Goal: Task Accomplishment & Management: Manage account settings

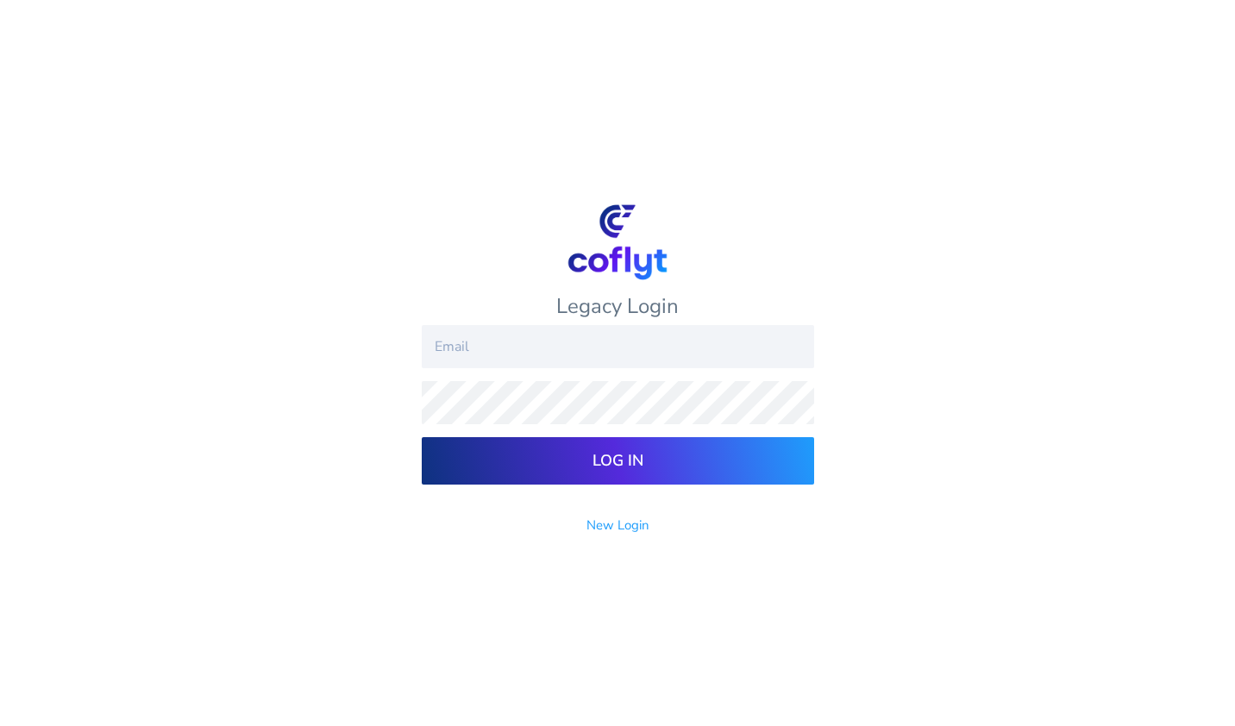
click at [496, 354] on input "email" at bounding box center [618, 346] width 392 height 43
type input "bbowen@probinglobal.com"
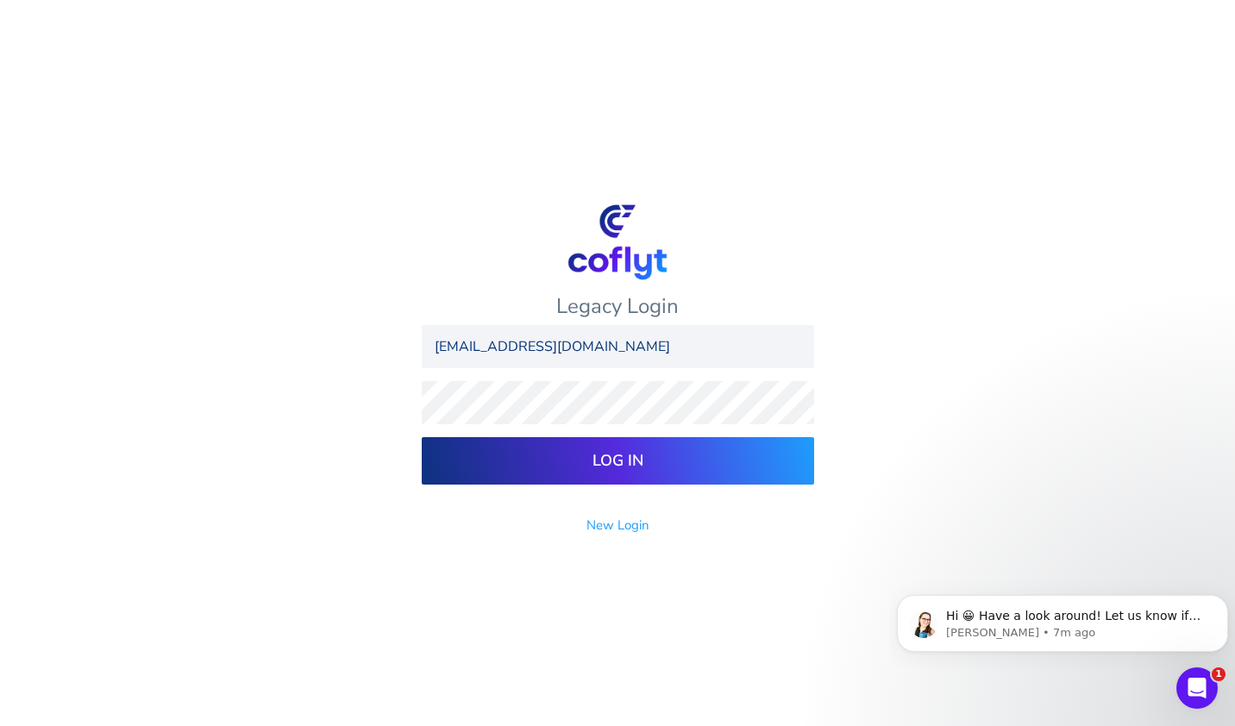
click at [422, 437] on input "Log In" at bounding box center [618, 460] width 392 height 47
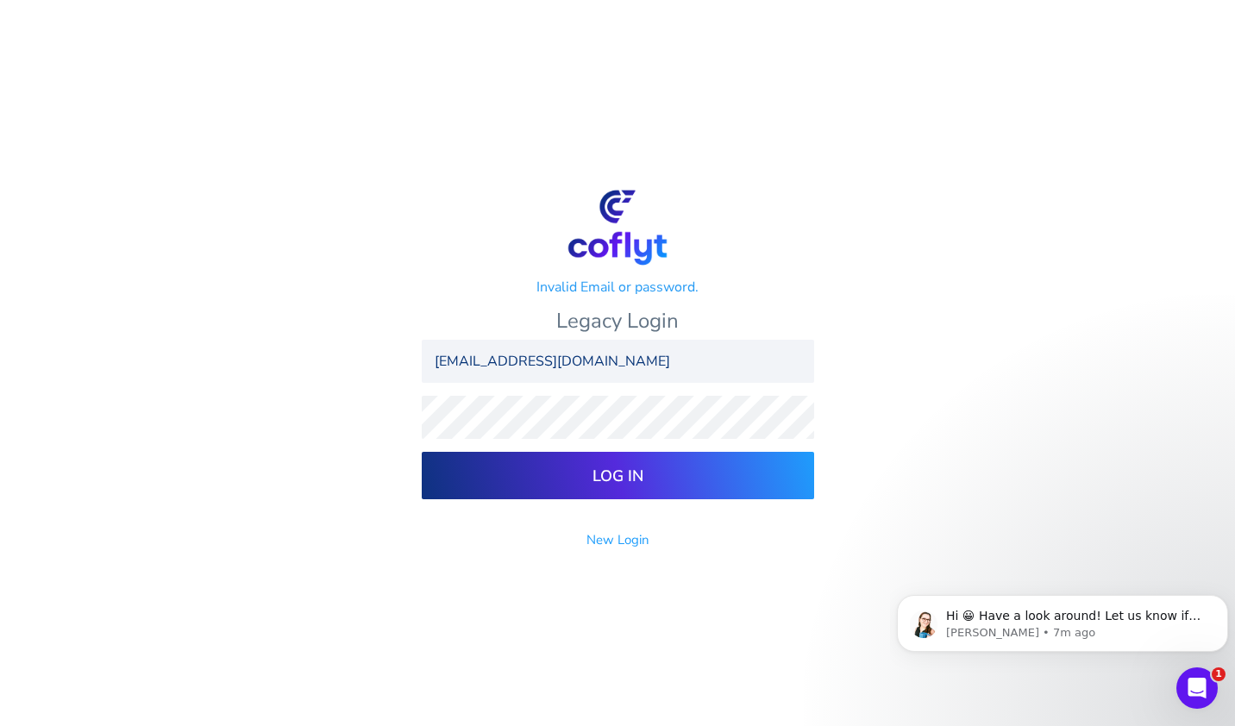
click at [770, 463] on input "Log In" at bounding box center [618, 475] width 392 height 47
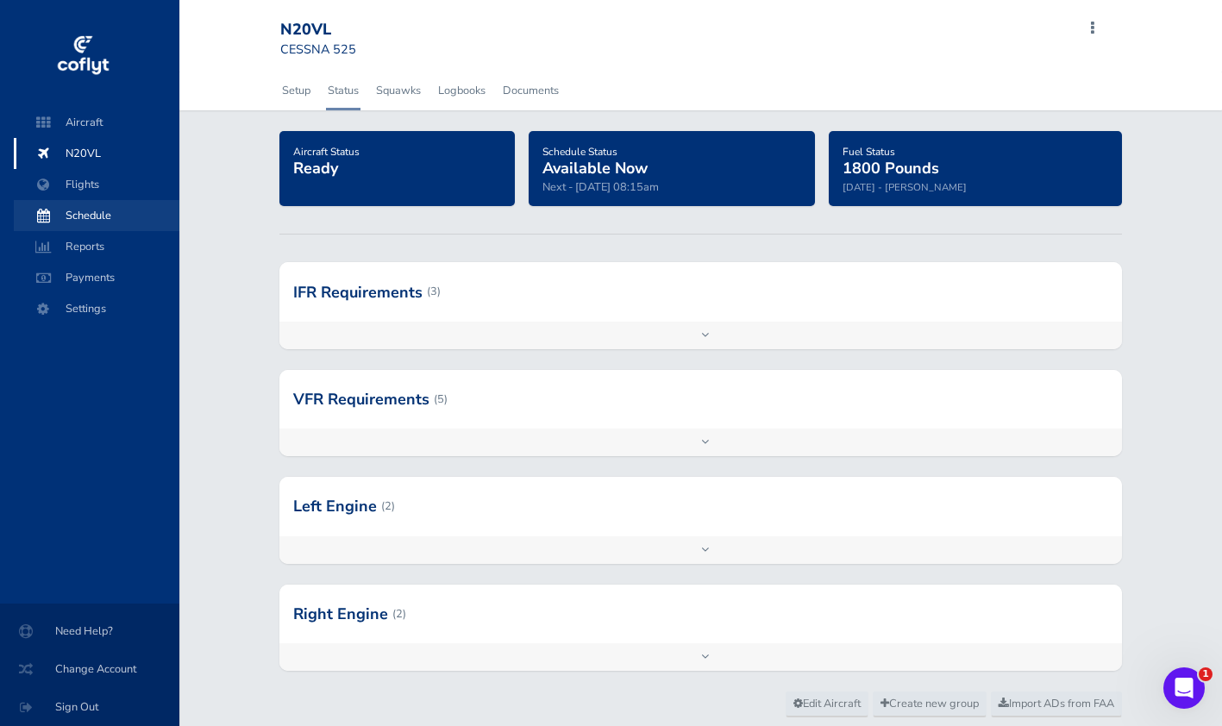
click at [127, 207] on span "Schedule" at bounding box center [96, 215] width 131 height 31
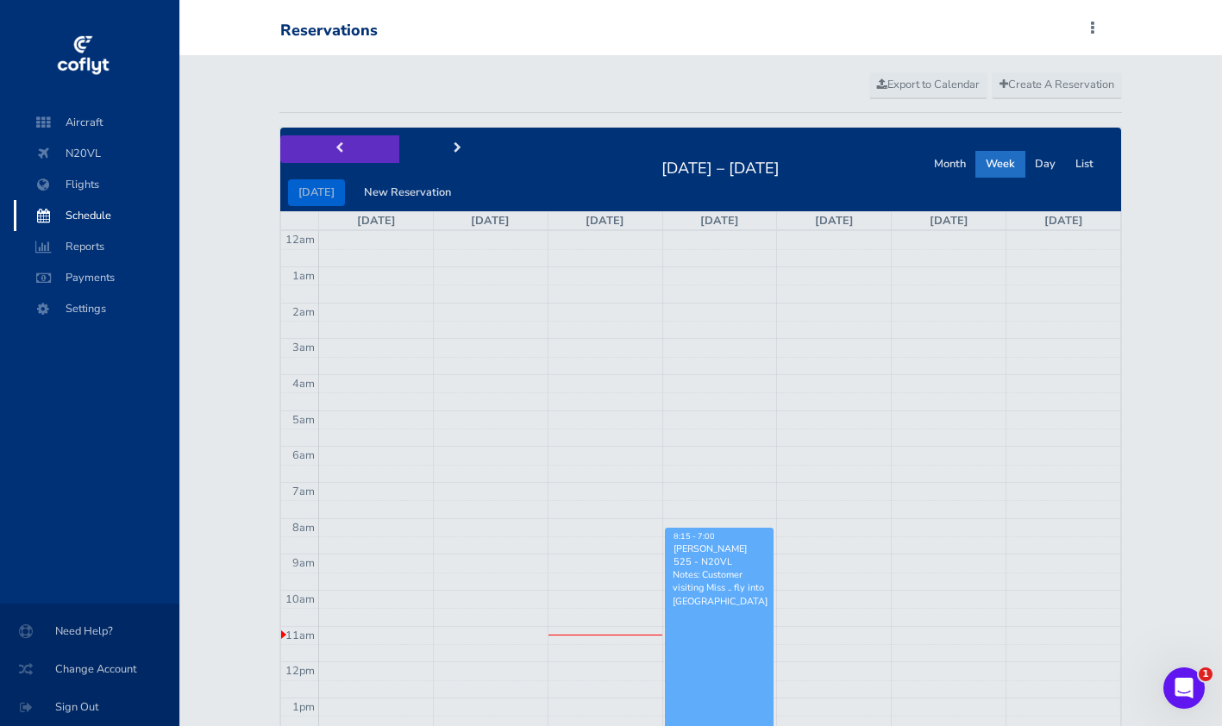
click at [350, 150] on button "prev" at bounding box center [339, 148] width 119 height 27
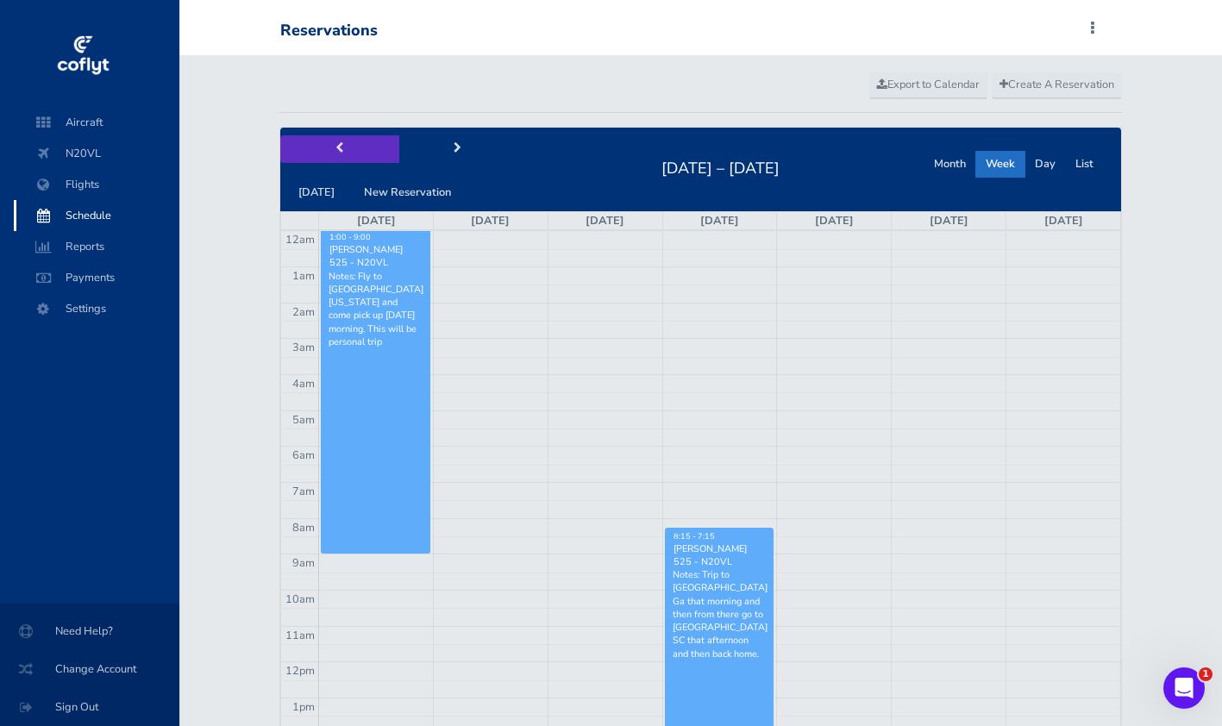
click at [350, 150] on button "prev" at bounding box center [339, 148] width 119 height 27
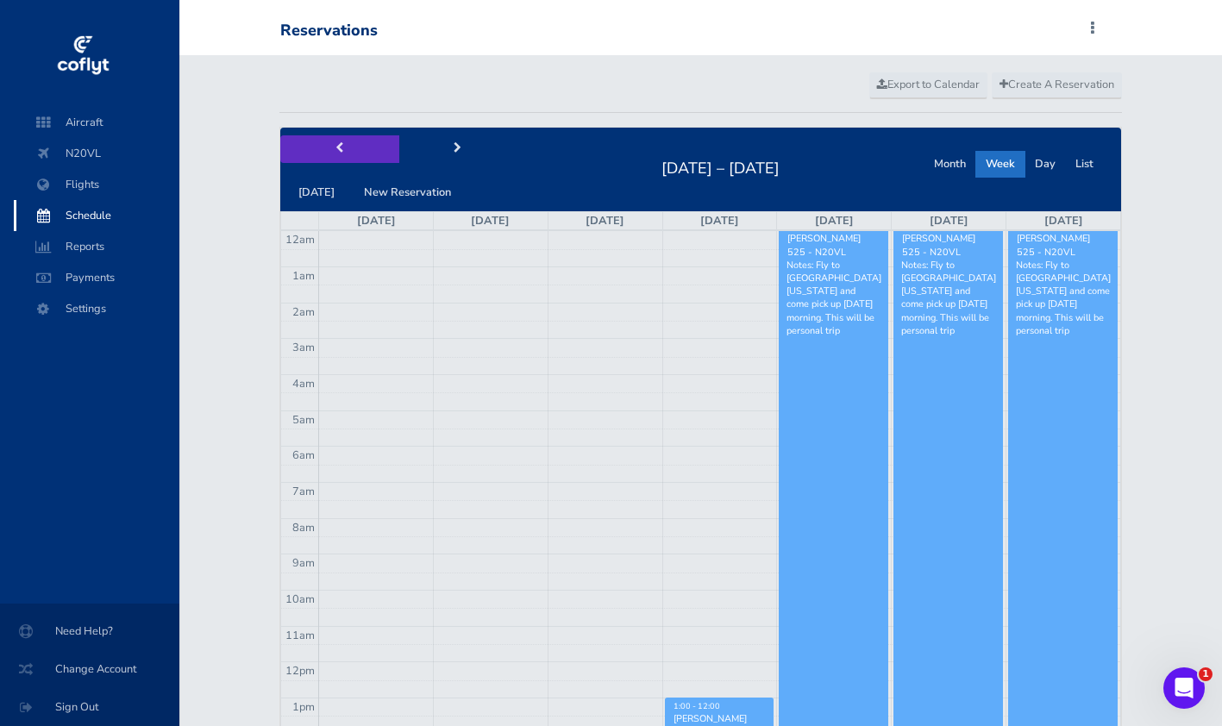
click at [350, 150] on button "prev" at bounding box center [339, 148] width 119 height 27
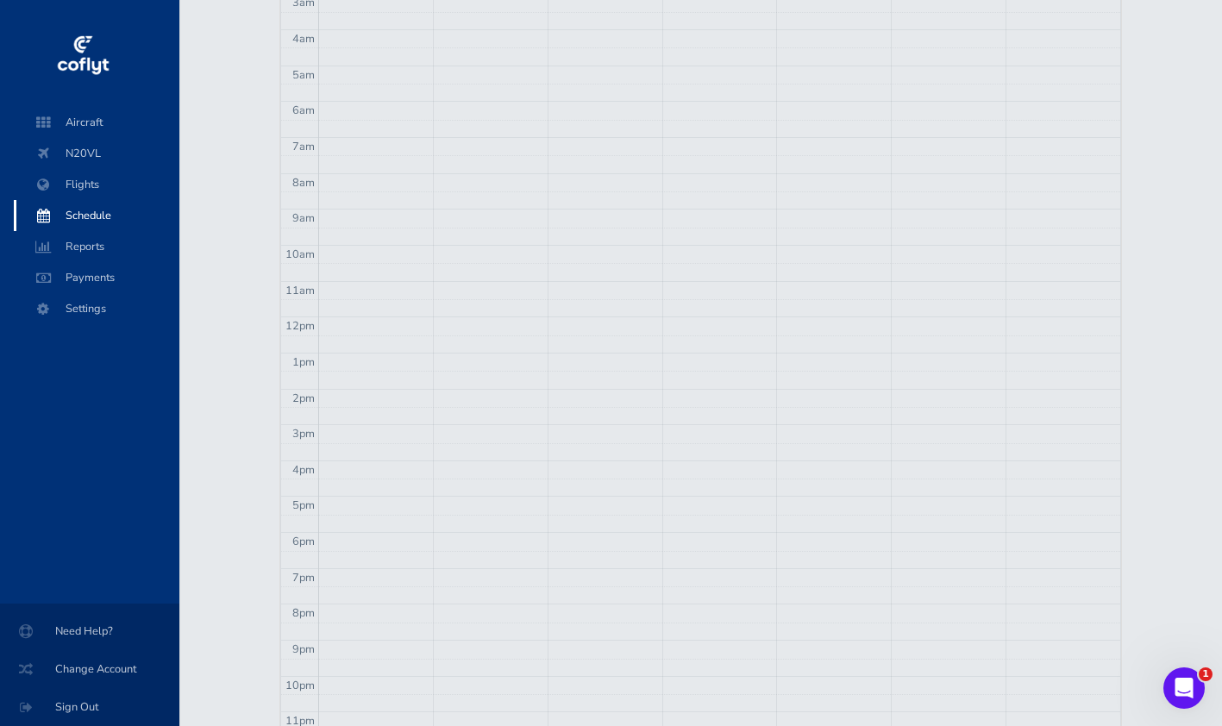
scroll to position [86, 0]
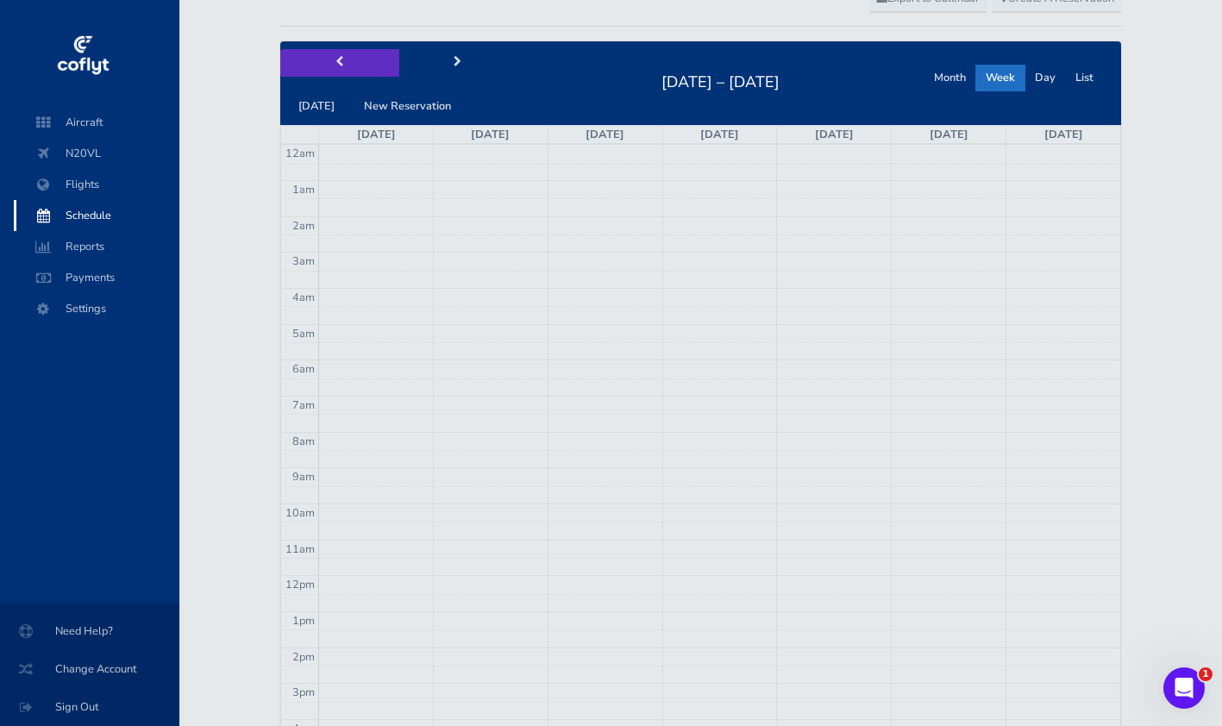
click at [366, 68] on button "prev" at bounding box center [339, 62] width 119 height 27
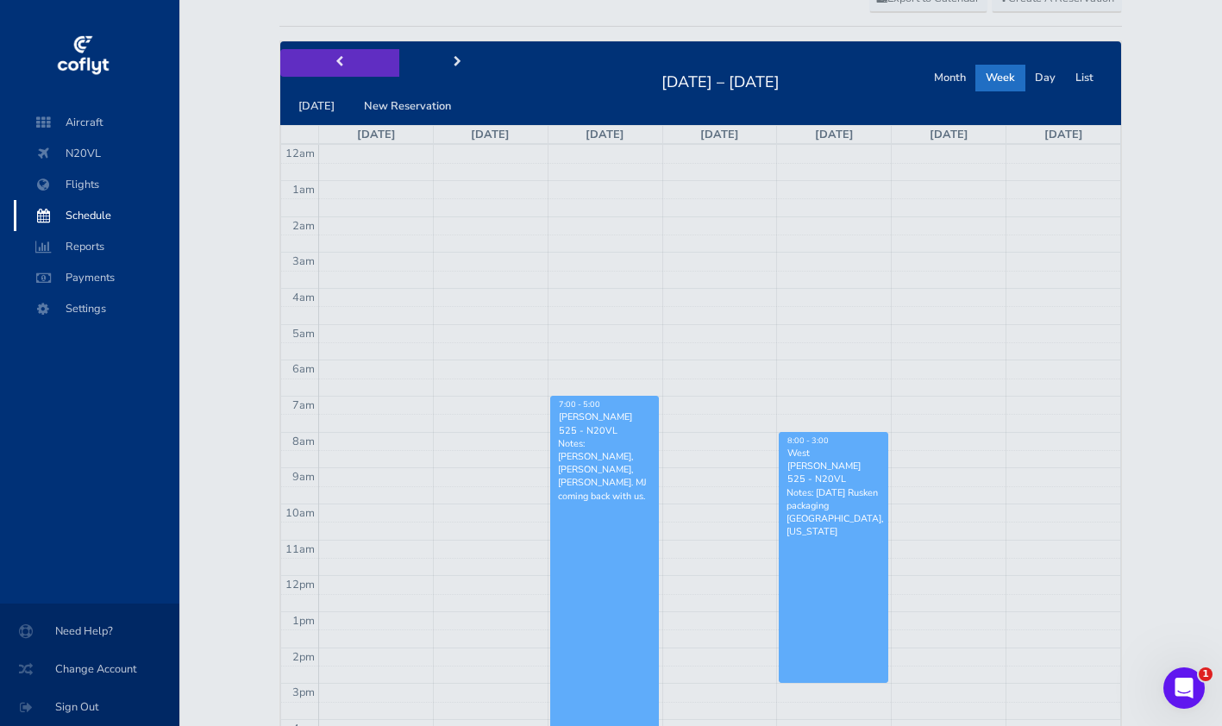
click at [366, 68] on button "prev" at bounding box center [339, 62] width 119 height 27
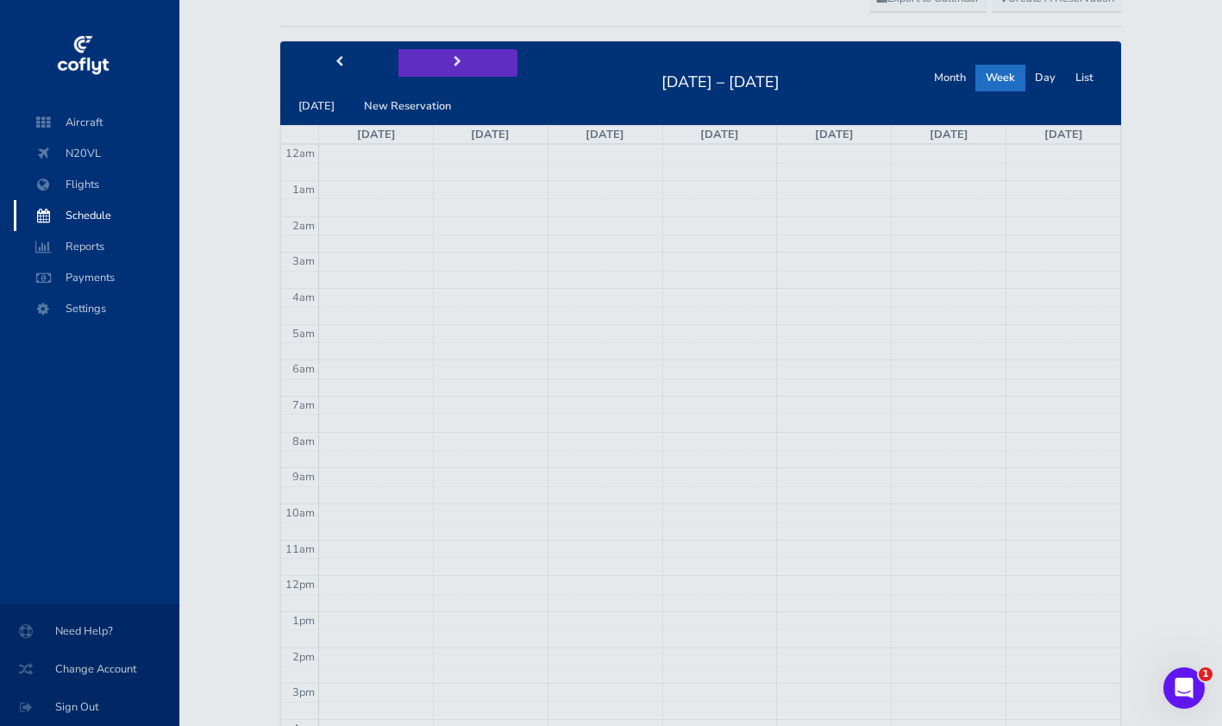
click at [466, 70] on button "next" at bounding box center [457, 62] width 119 height 27
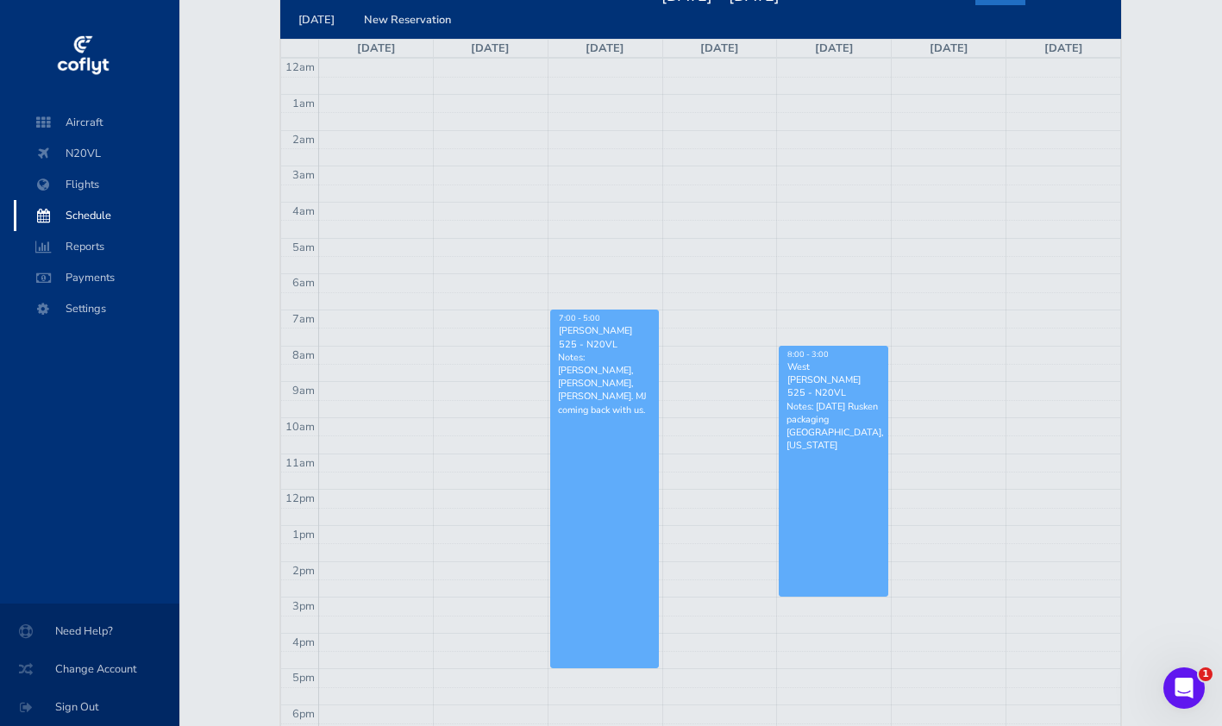
scroll to position [0, 0]
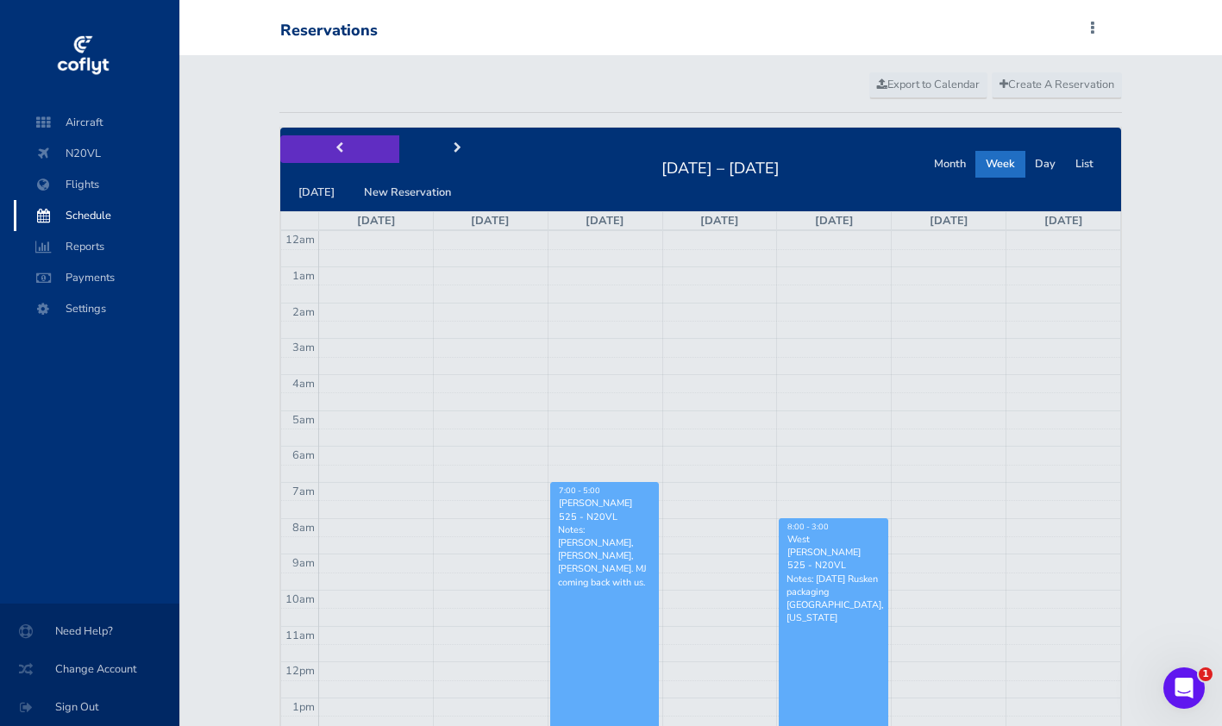
click at [326, 147] on button "prev" at bounding box center [339, 148] width 119 height 27
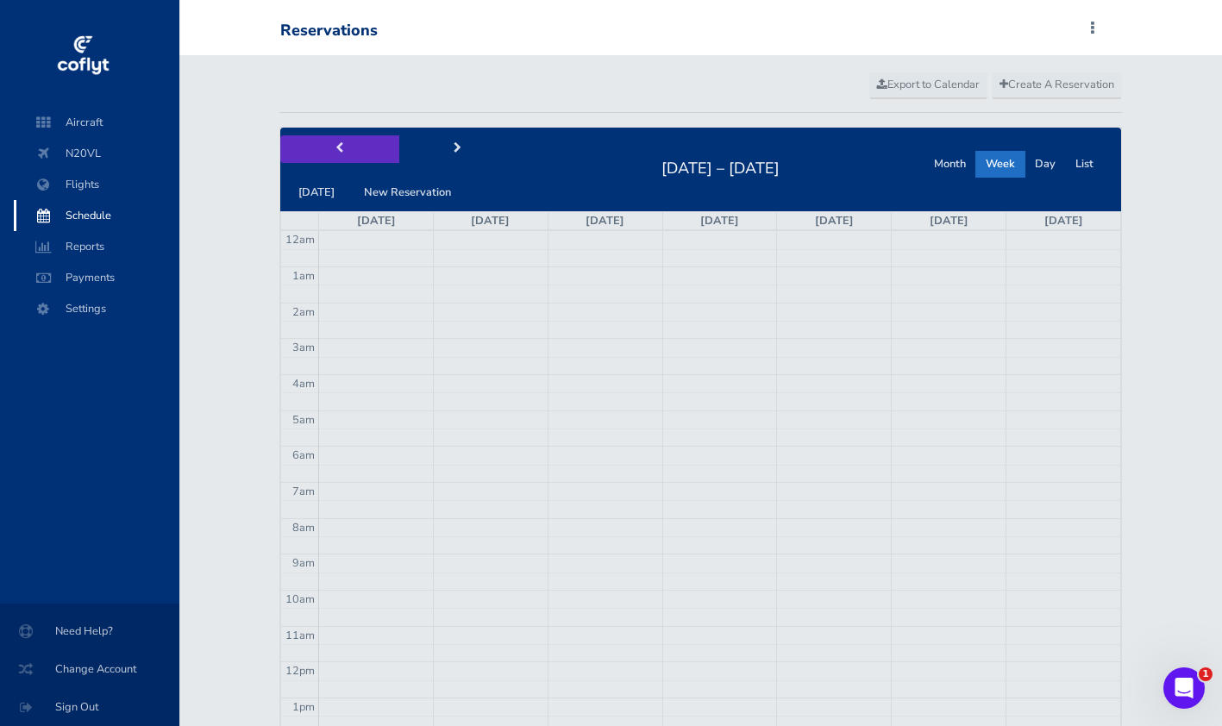
click at [326, 147] on button "prev" at bounding box center [339, 148] width 119 height 27
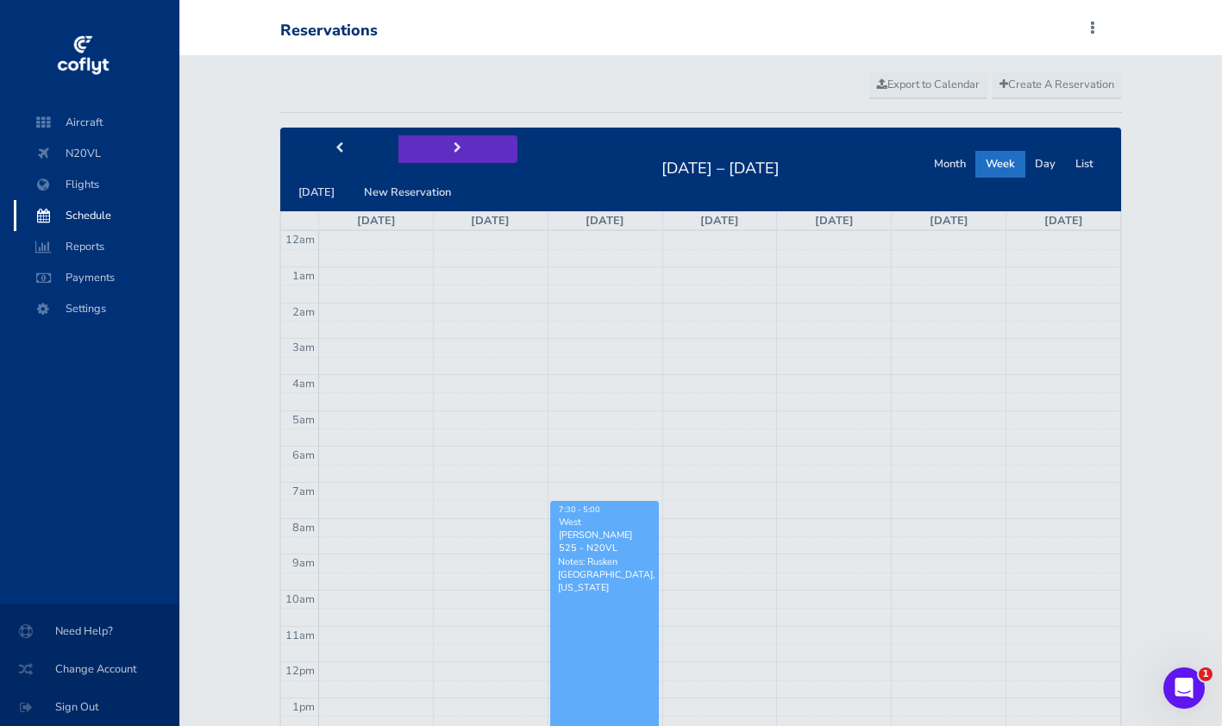
click at [438, 150] on button "next" at bounding box center [457, 148] width 119 height 27
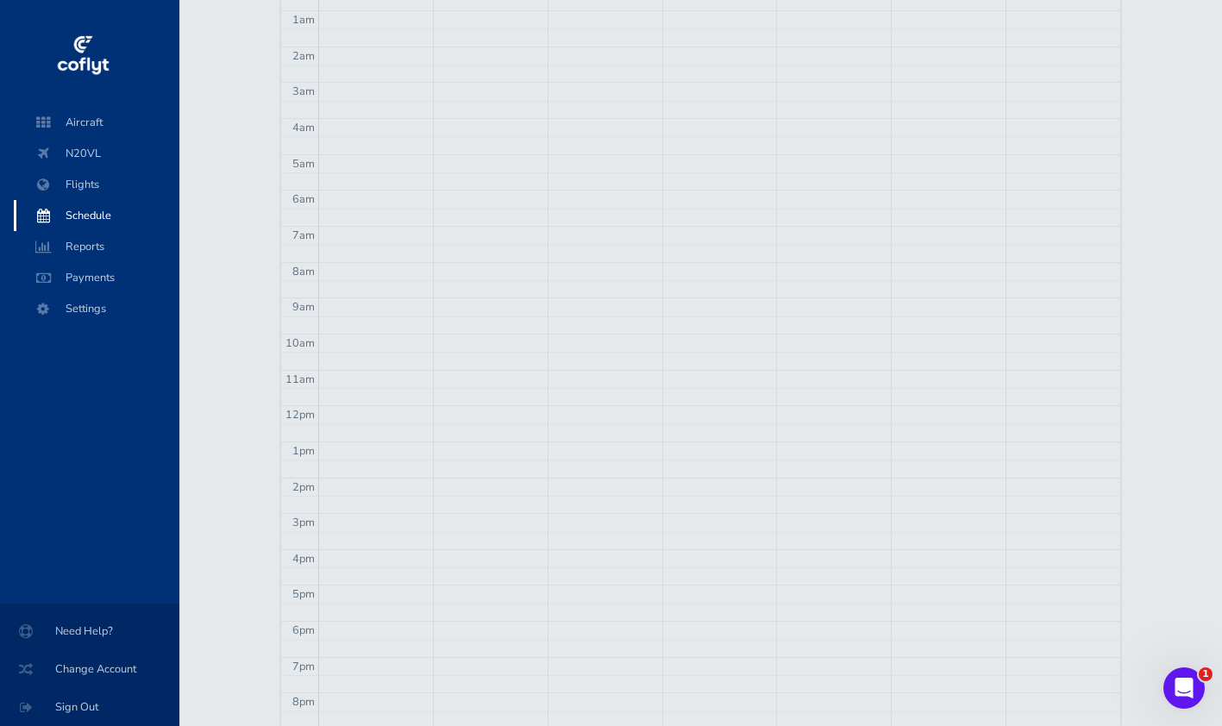
scroll to position [84, 0]
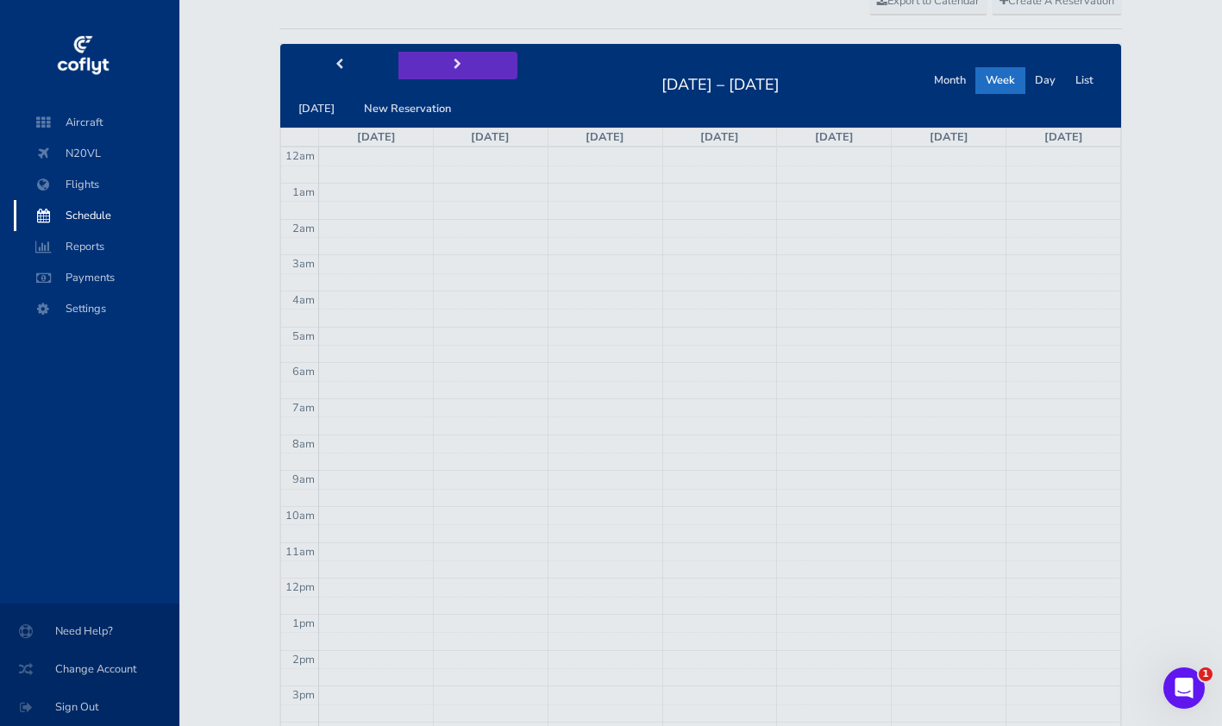
click at [495, 56] on button "next" at bounding box center [457, 65] width 119 height 27
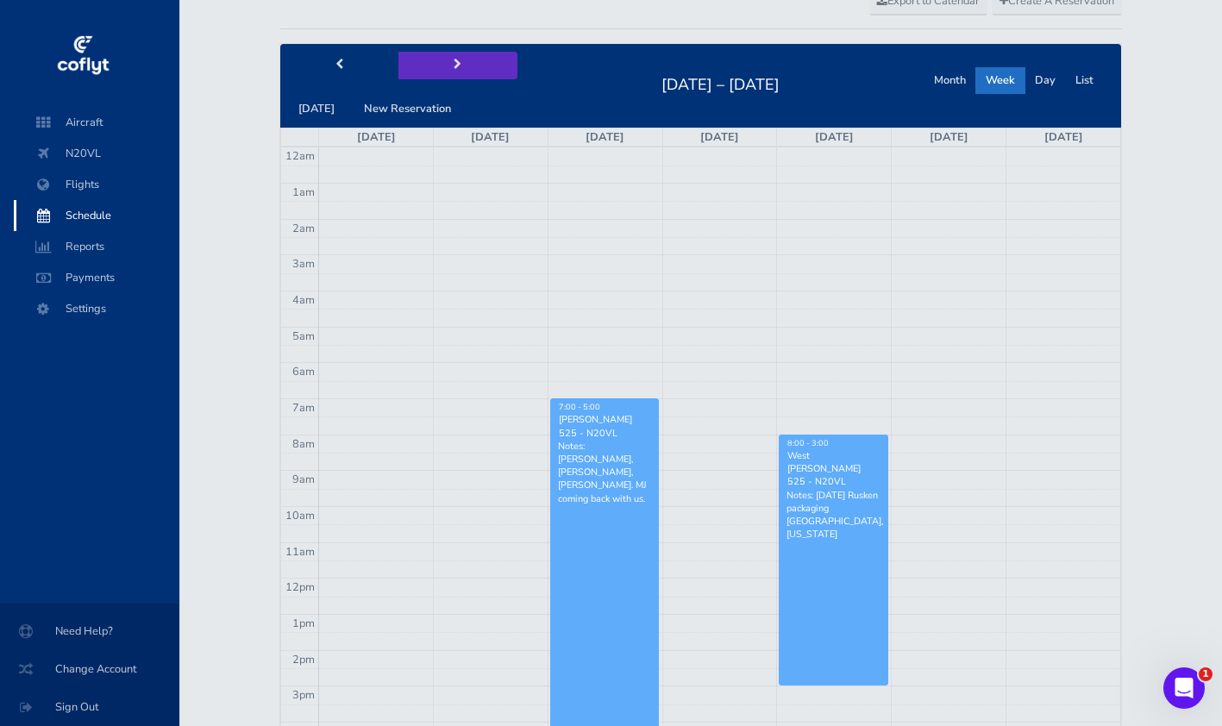
click at [484, 75] on button "next" at bounding box center [457, 65] width 119 height 27
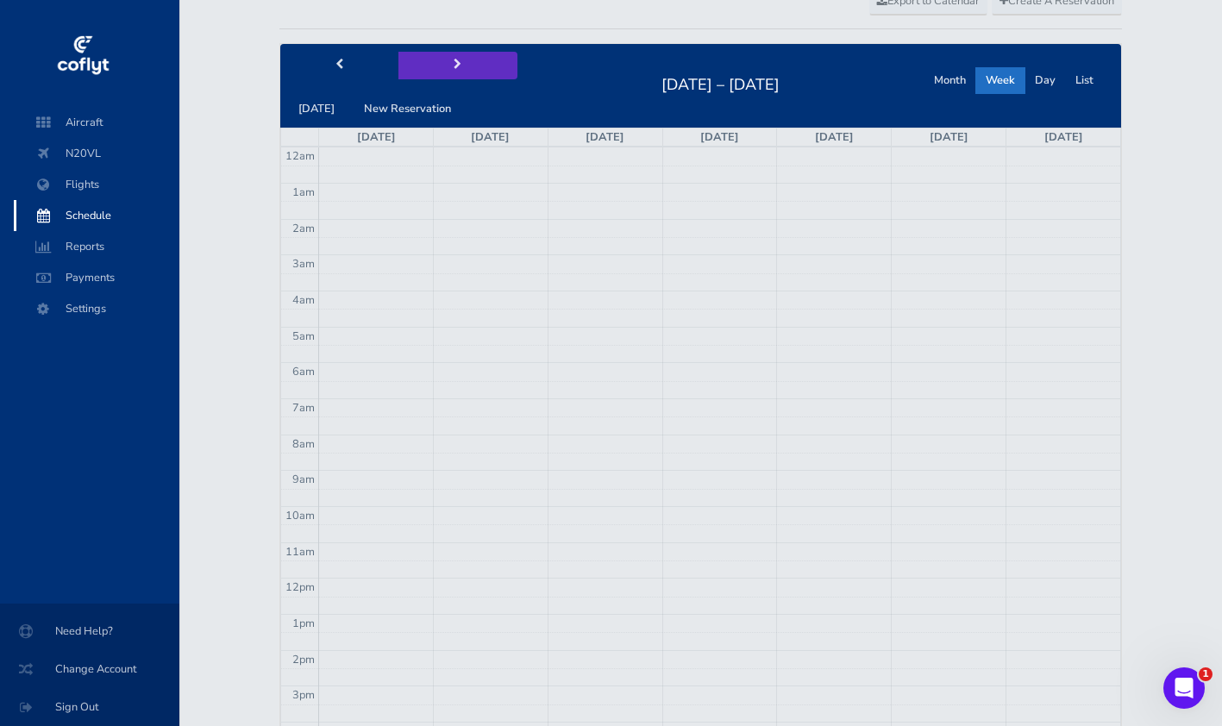
click at [484, 75] on button "next" at bounding box center [457, 65] width 119 height 27
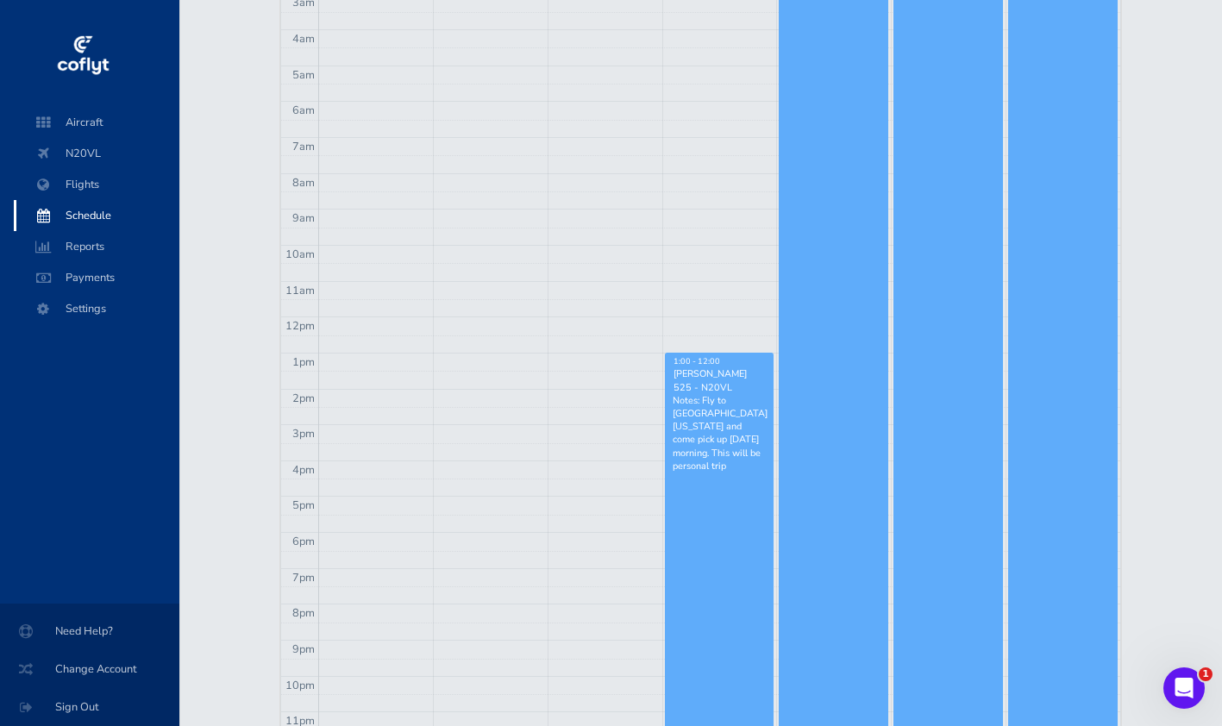
scroll to position [0, 0]
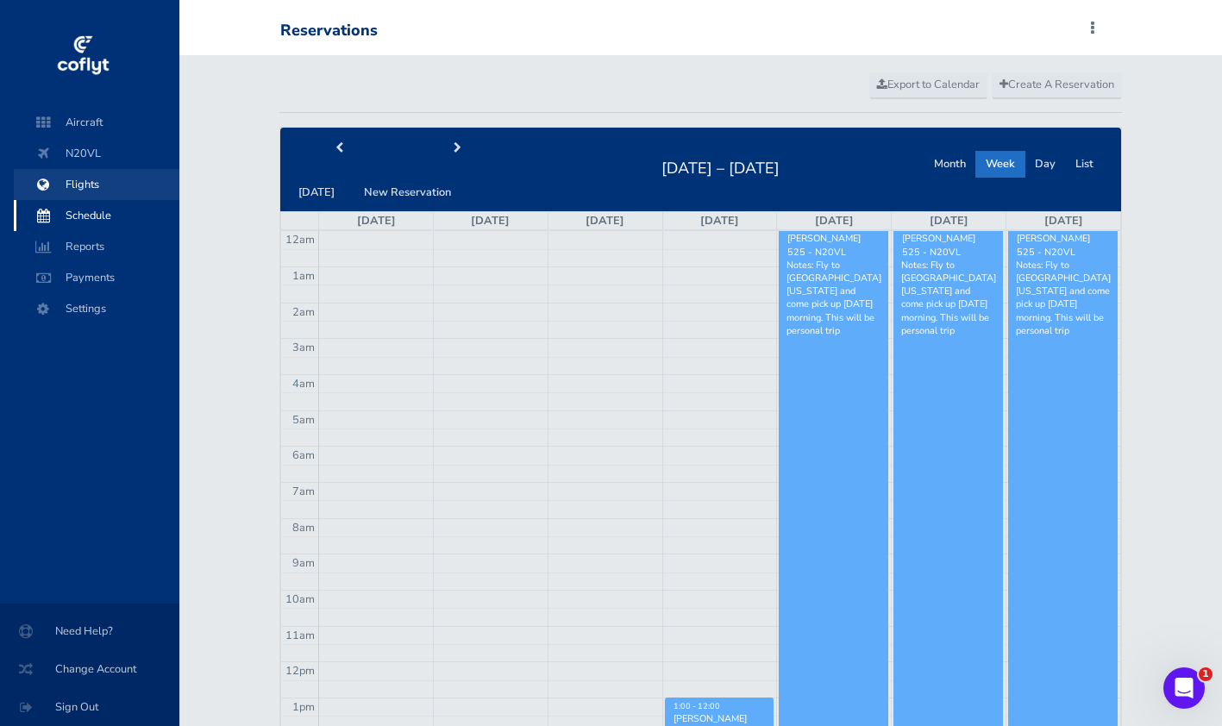
click at [112, 183] on span "Flights" at bounding box center [96, 184] width 131 height 31
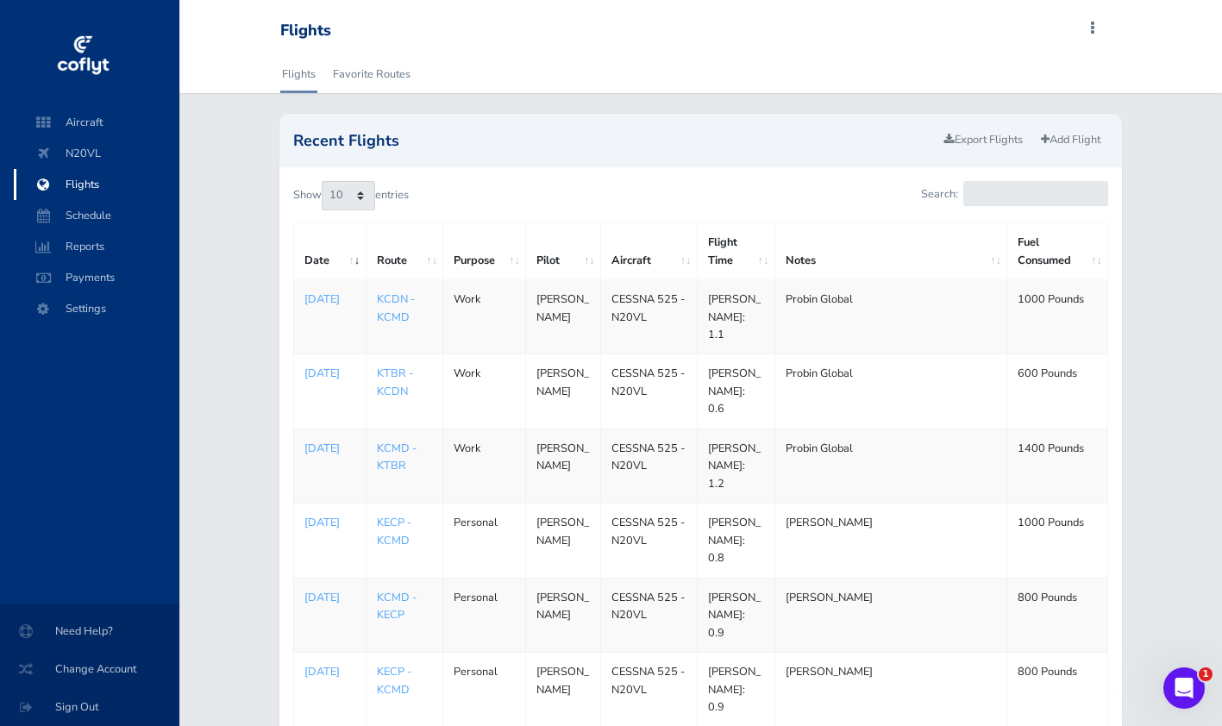
scroll to position [392, 0]
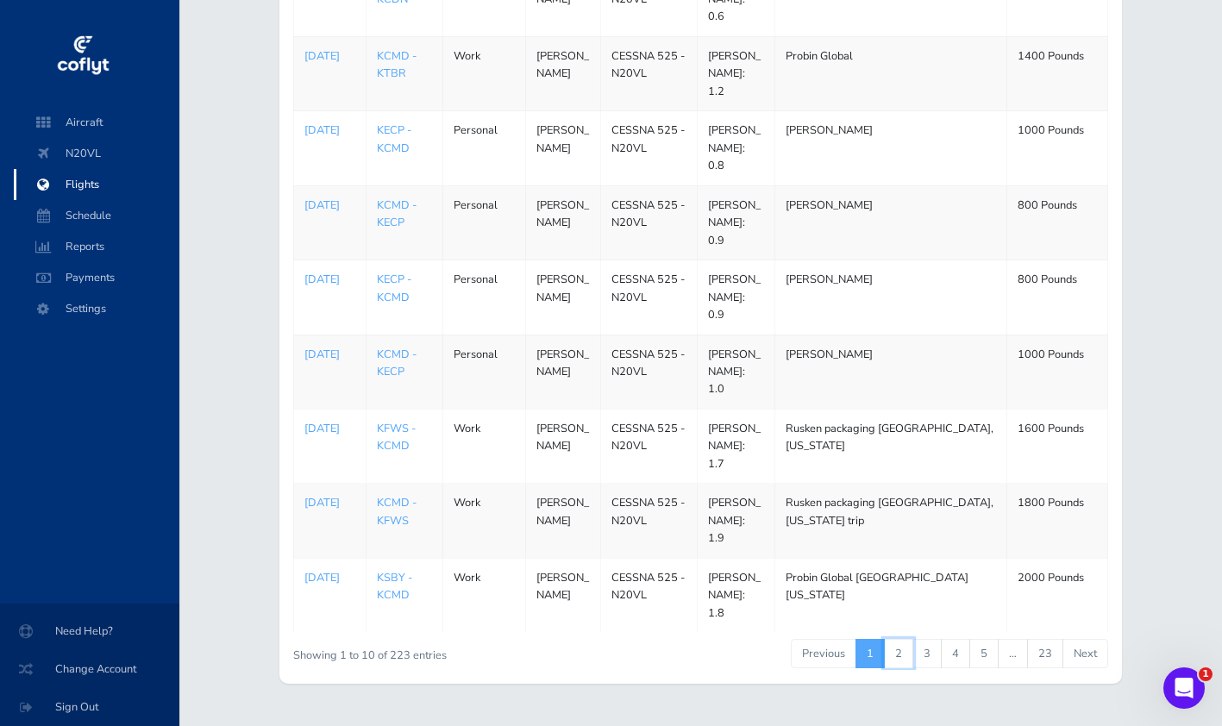
click at [895, 639] on link "2" at bounding box center [898, 653] width 29 height 29
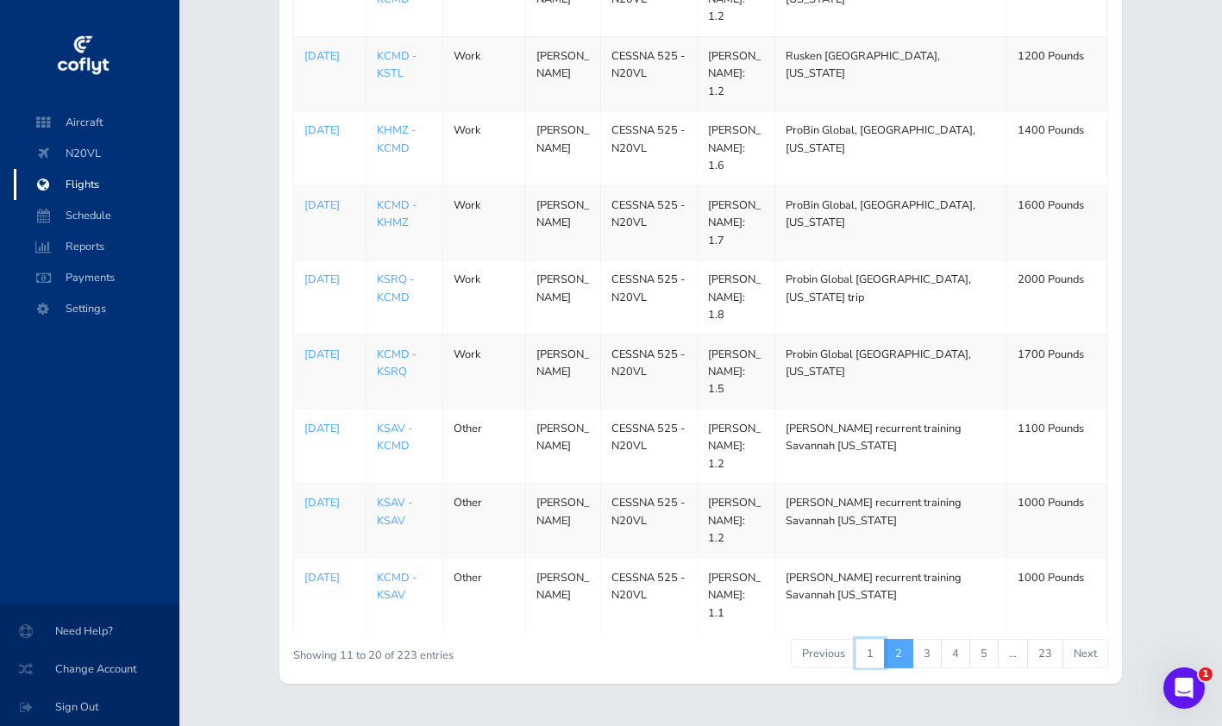
click at [874, 639] on link "1" at bounding box center [869, 653] width 29 height 29
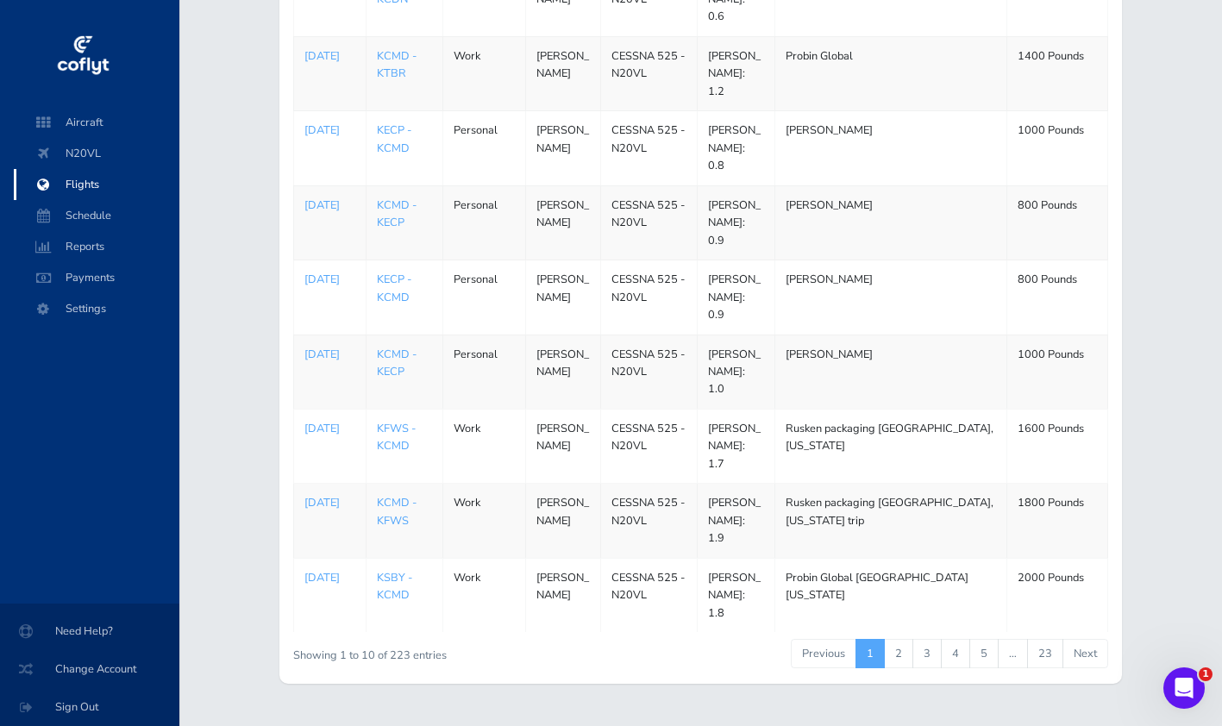
scroll to position [306, 0]
